Goal: Task Accomplishment & Management: Manage account settings

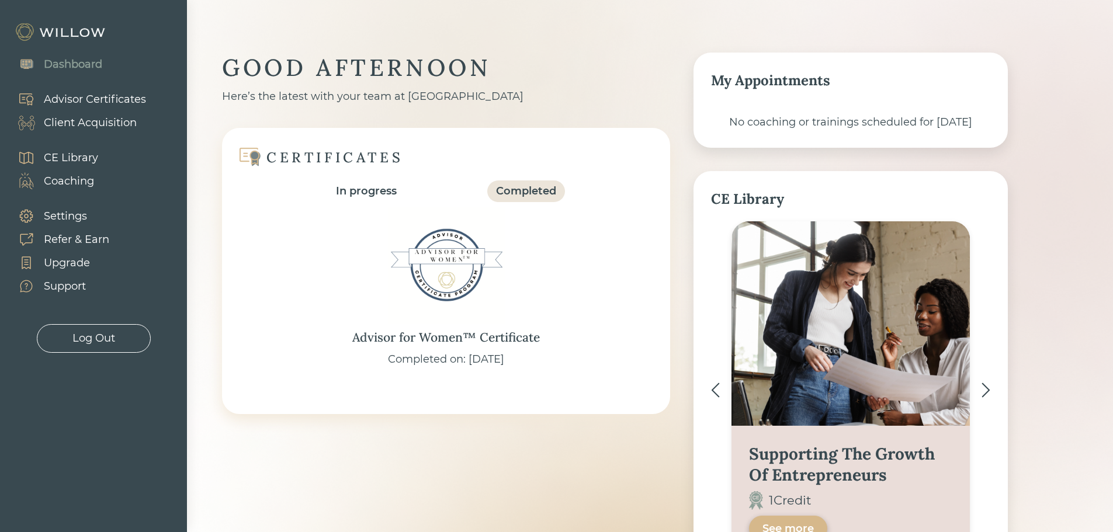
click at [137, 126] on link "Client Acquisition" at bounding box center [76, 122] width 140 height 23
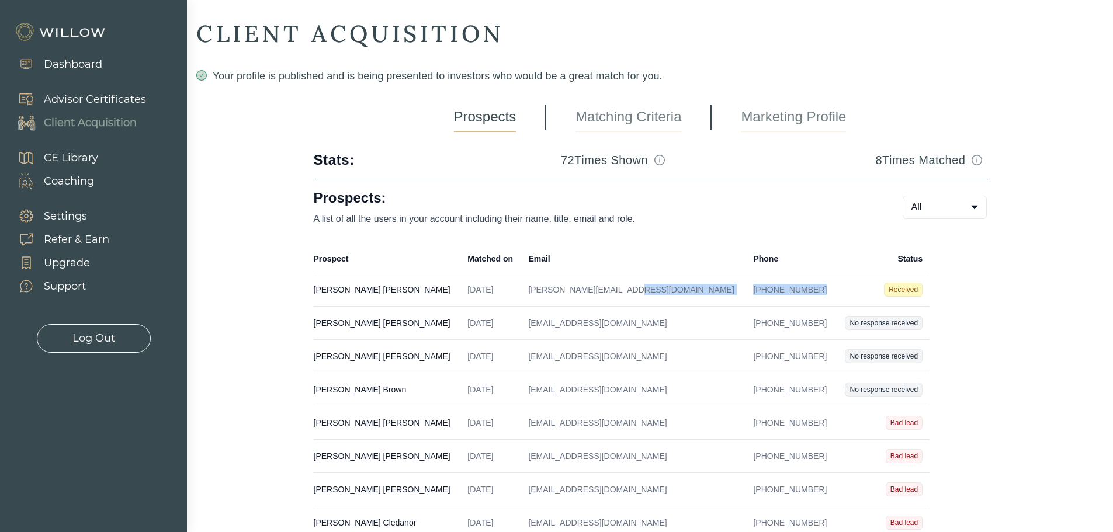
drag, startPoint x: 777, startPoint y: 286, endPoint x: 647, endPoint y: 287, distance: 130.8
click at [647, 287] on tr "[PERSON_NAME] Created on [DATE] Email [PERSON_NAME][EMAIL_ADDRESS][DOMAIN_NAME]…" at bounding box center [622, 289] width 616 height 33
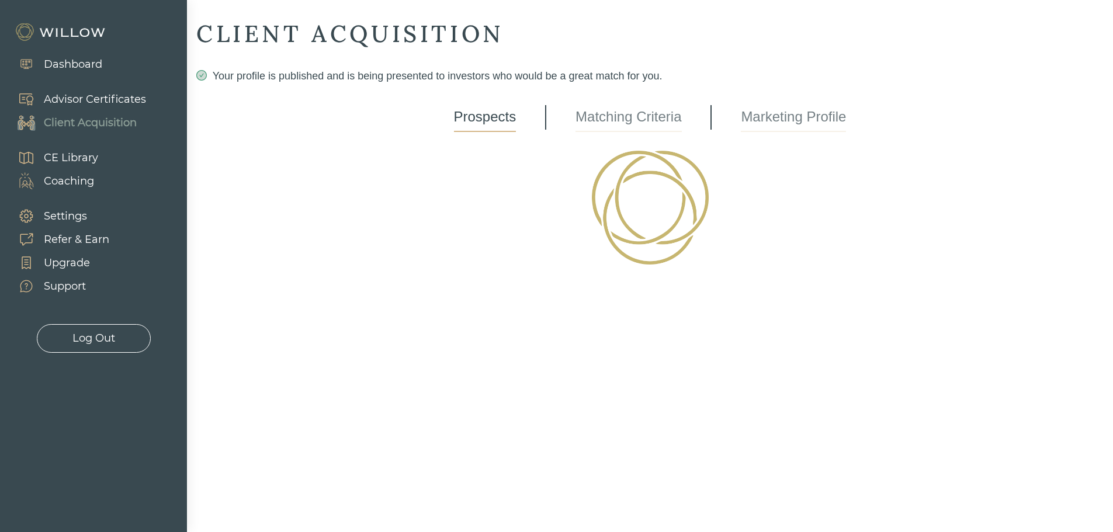
select select "3"
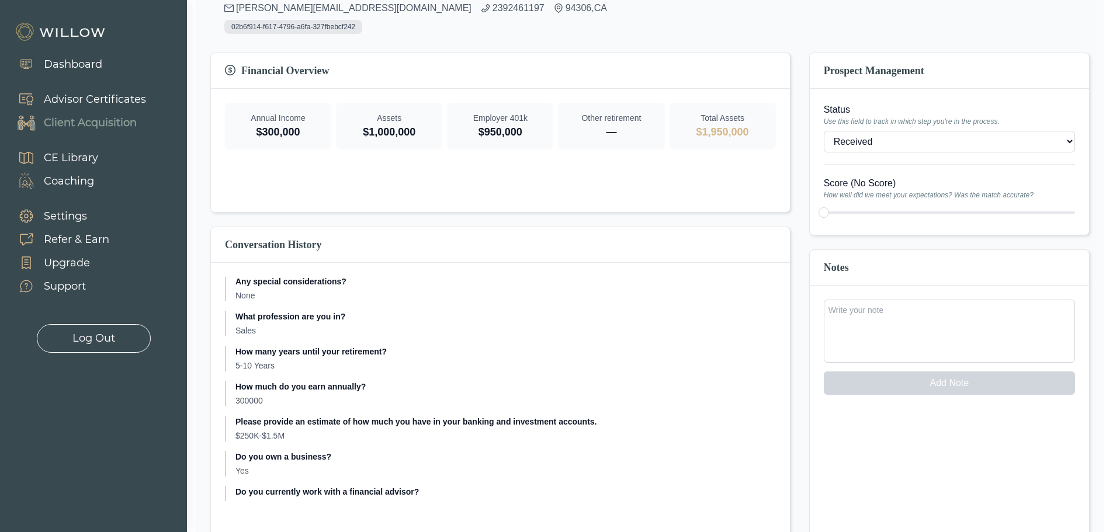
scroll to position [467, 0]
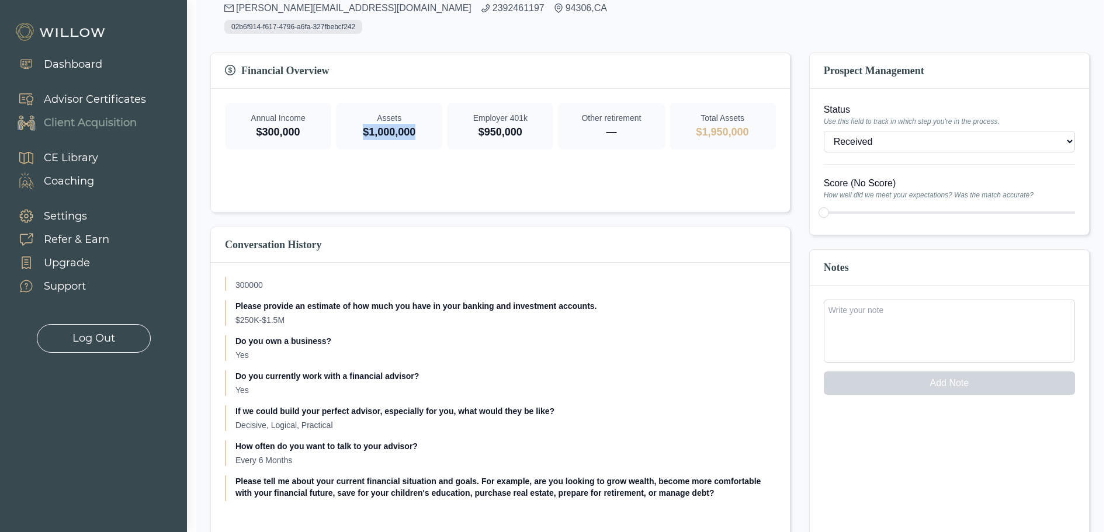
drag, startPoint x: 416, startPoint y: 117, endPoint x: 420, endPoint y: 164, distance: 47.4
click at [420, 164] on div "Financial Overview Annual Income $300,000 Assets $1,000,000 Employer 401k $950,…" at bounding box center [500, 133] width 580 height 160
